Goal: Download file/media

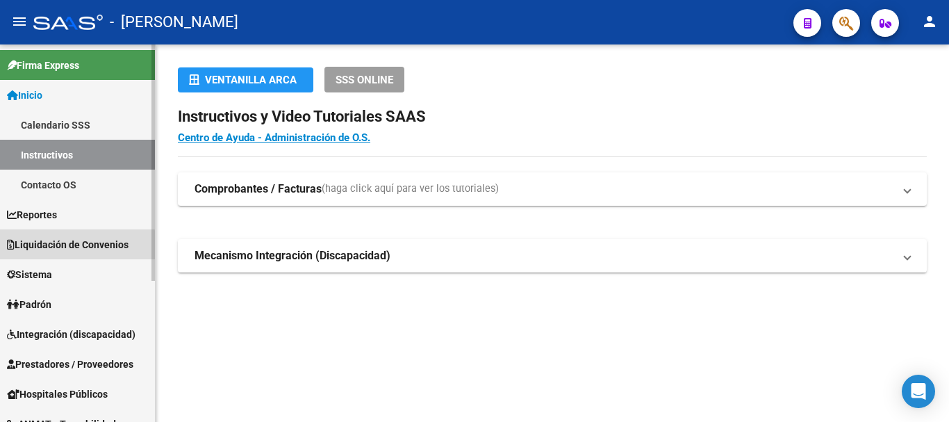
click at [72, 246] on span "Liquidación de Convenios" at bounding box center [68, 244] width 122 height 15
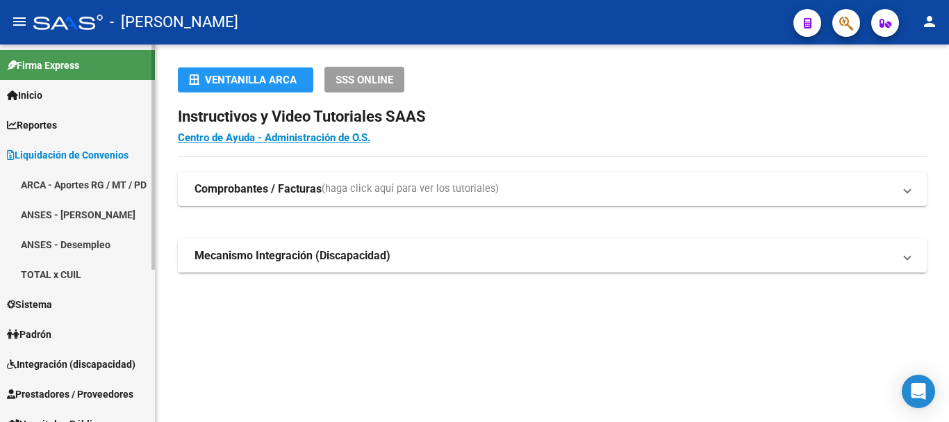
click at [70, 154] on span "Liquidación de Convenios" at bounding box center [68, 154] width 122 height 15
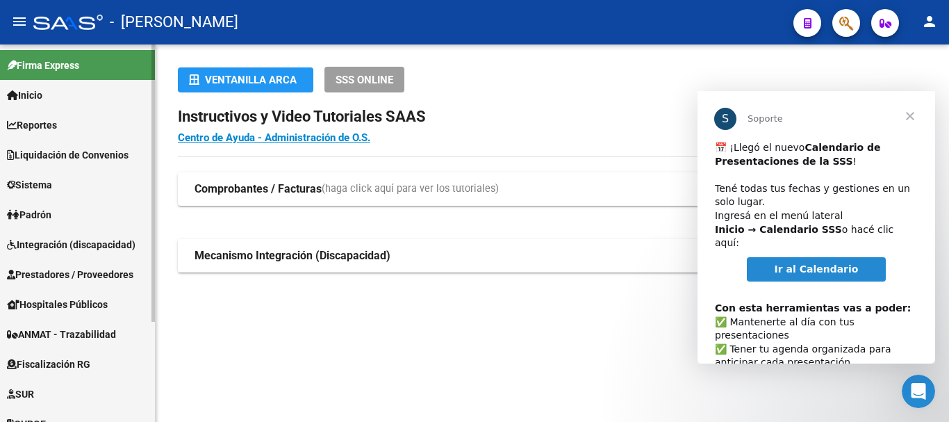
click at [60, 271] on span "Prestadores / Proveedores" at bounding box center [70, 274] width 126 height 15
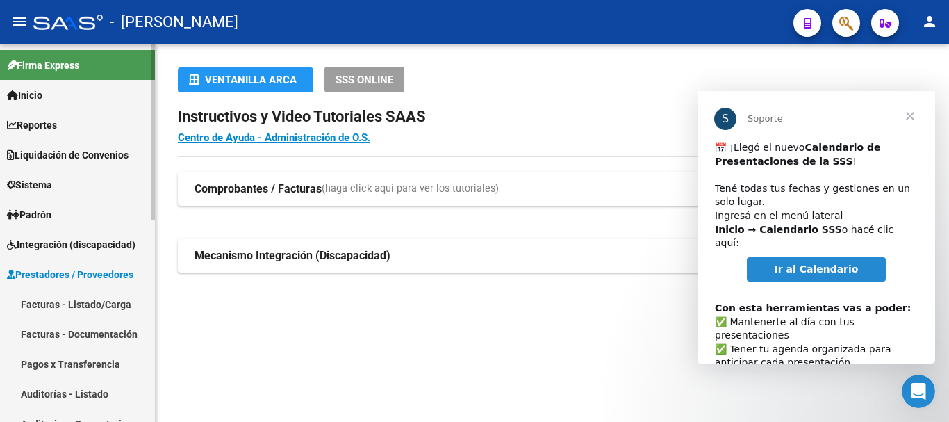
click at [58, 304] on link "Facturas - Listado/Carga" at bounding box center [77, 304] width 155 height 30
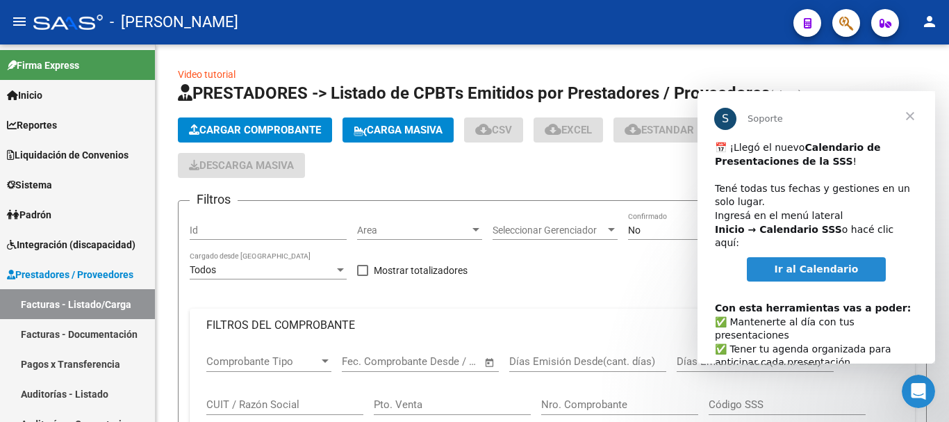
click at [910, 113] on span "Cerrar" at bounding box center [910, 116] width 50 height 50
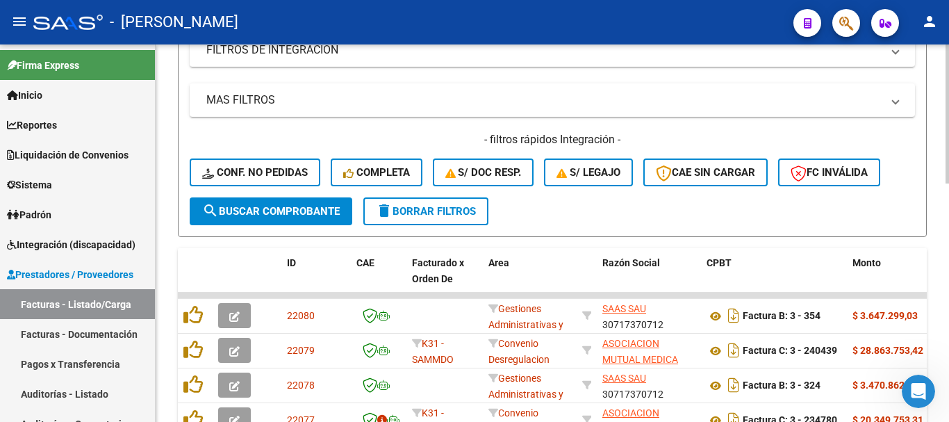
scroll to position [349, 0]
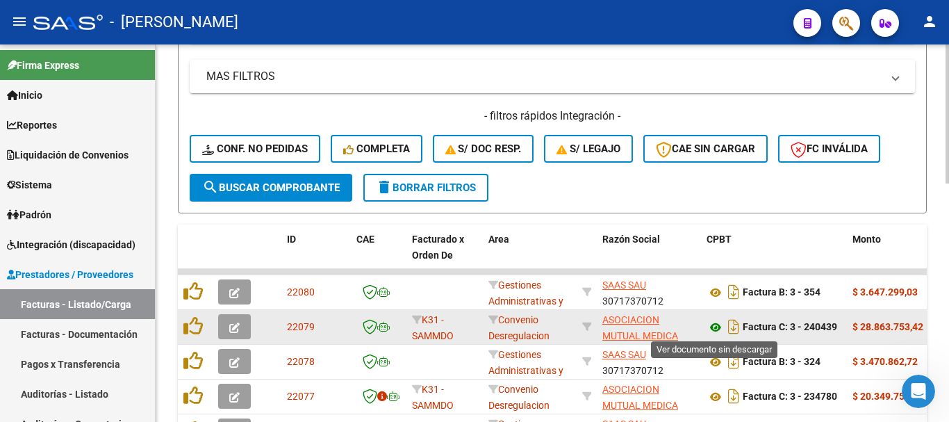
click at [716, 329] on icon at bounding box center [716, 327] width 18 height 17
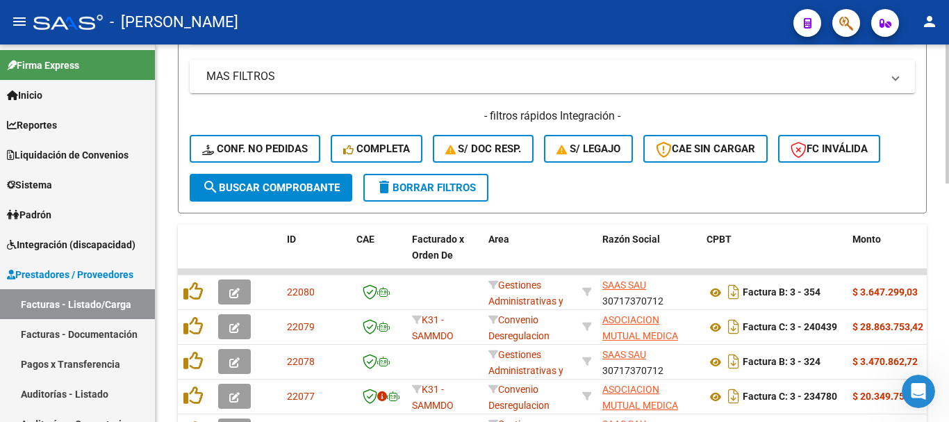
drag, startPoint x: 583, startPoint y: 186, endPoint x: 593, endPoint y: 183, distance: 11.0
click at [585, 183] on form "Filtros Id Area Area Seleccionar Gerenciador Seleccionar Gerenciador No Confirm…" at bounding box center [552, 32] width 749 height 362
